Goal: Task Accomplishment & Management: Manage account settings

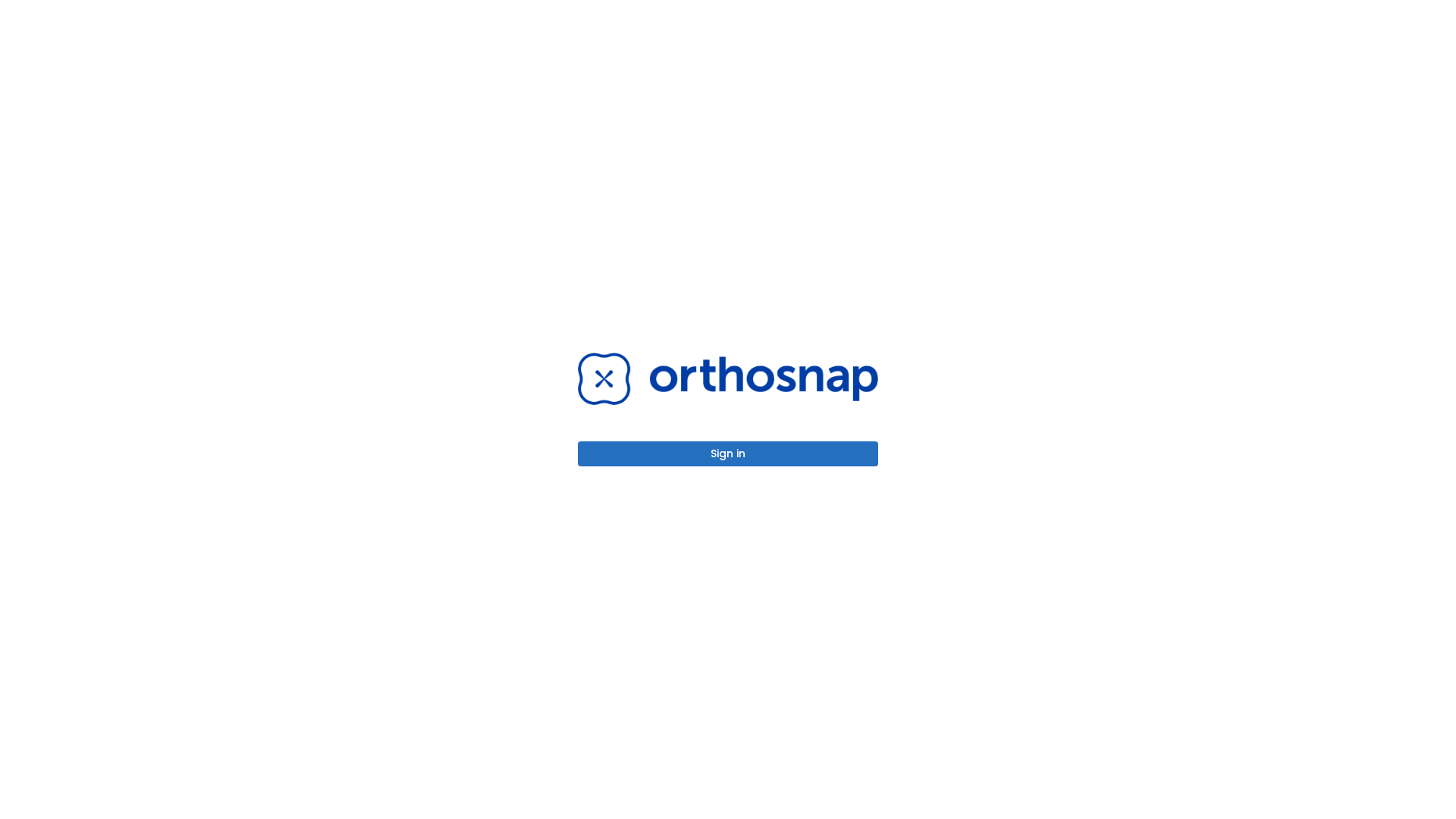
click at [728, 453] on button "Sign in" at bounding box center [728, 454] width 301 height 25
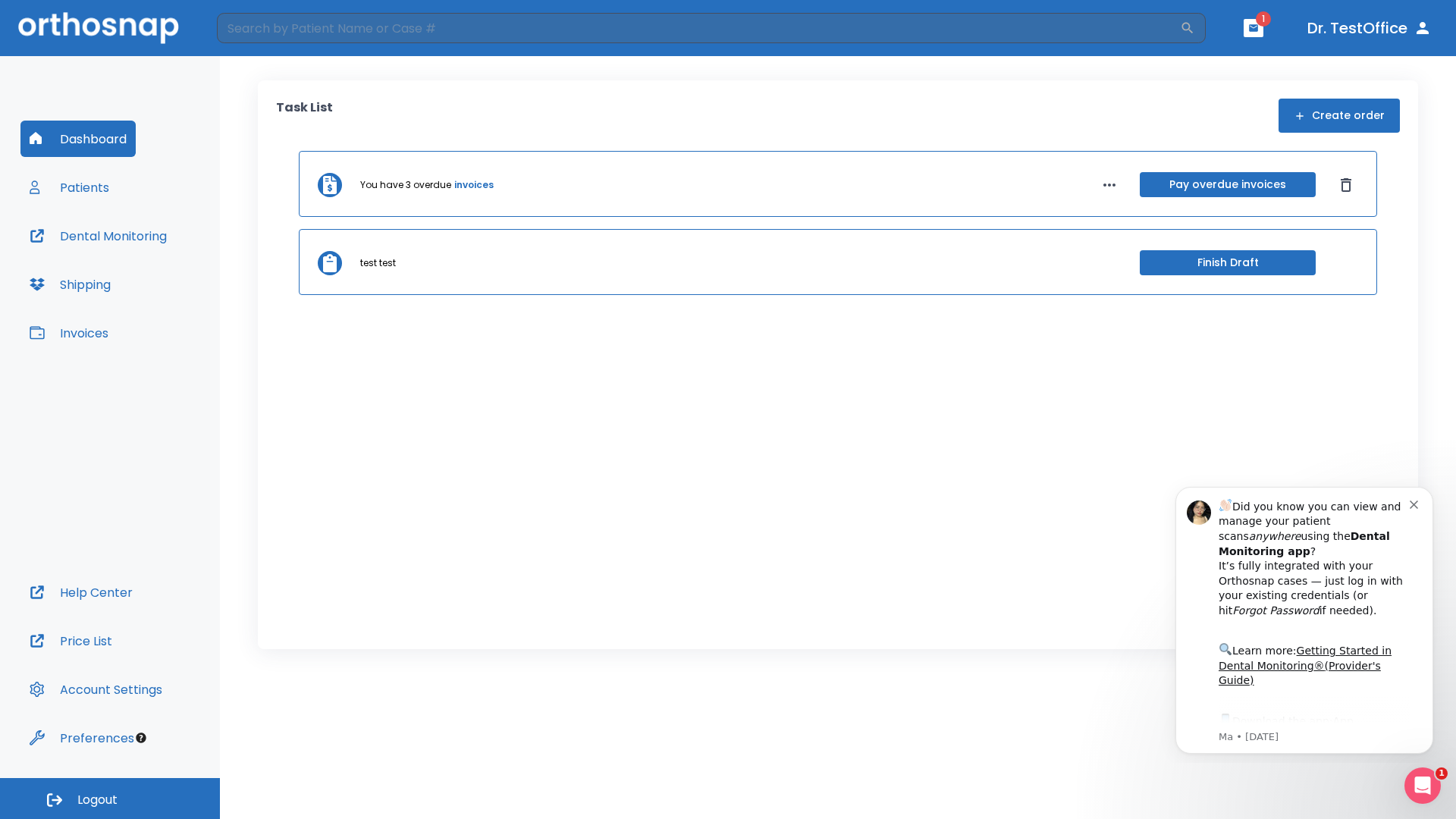
click at [109, 798] on span "Logout" at bounding box center [98, 799] width 40 height 16
